Goal: Task Accomplishment & Management: Use online tool/utility

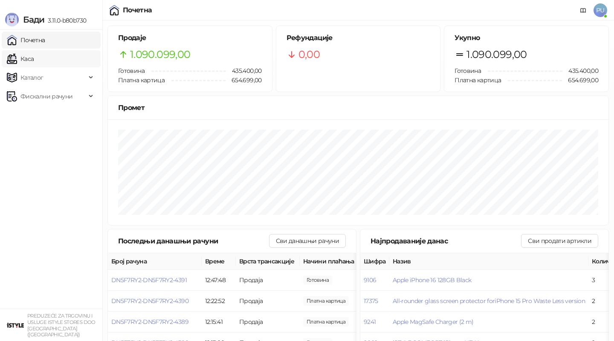
click at [34, 61] on link "Каса" at bounding box center [20, 58] width 27 height 17
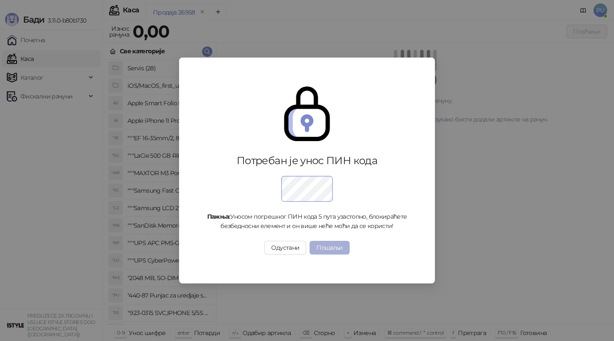
click at [324, 251] on button "Пошаљи" at bounding box center [330, 248] width 40 height 14
